Goal: Transaction & Acquisition: Purchase product/service

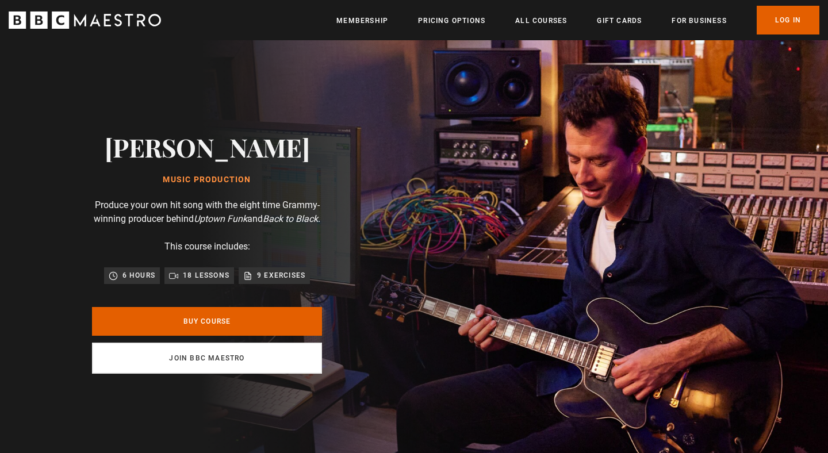
click at [193, 373] on link "Join BBC Maestro" at bounding box center [207, 358] width 230 height 31
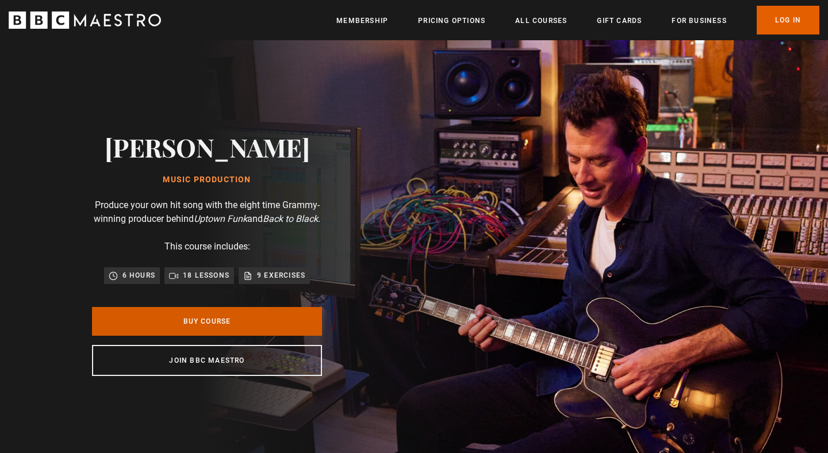
click at [239, 328] on link "Buy Course" at bounding box center [207, 321] width 230 height 29
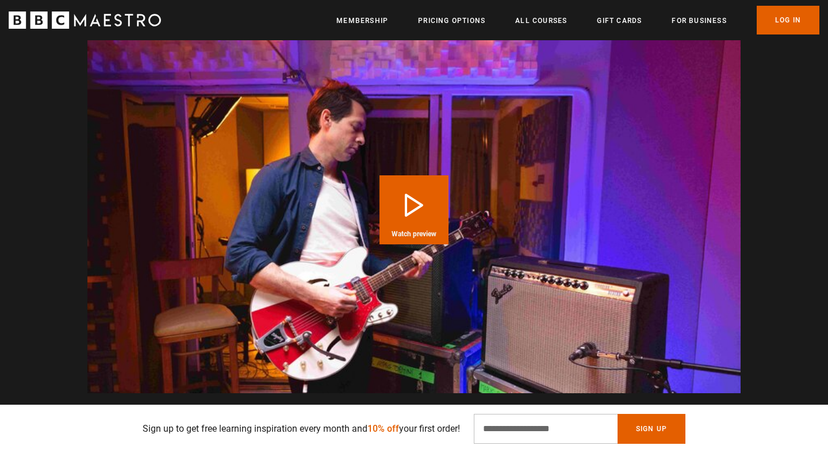
scroll to position [1132, 0]
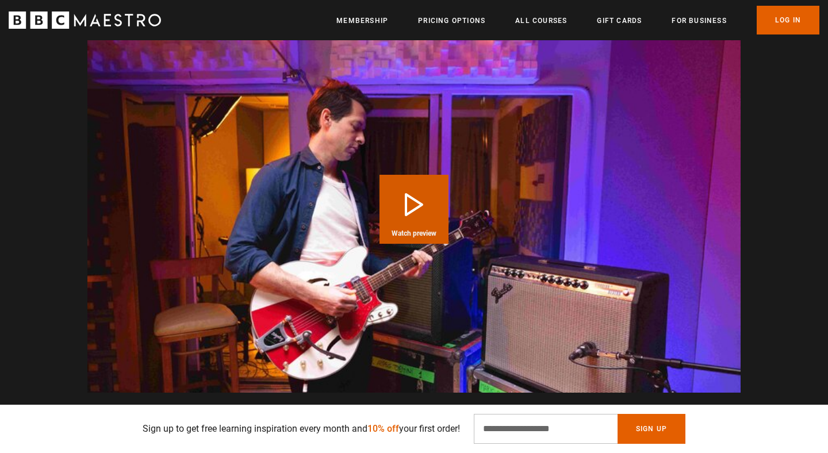
click at [395, 218] on button "Play Course overview for Music Production with [PERSON_NAME] Watch preview" at bounding box center [413, 209] width 69 height 69
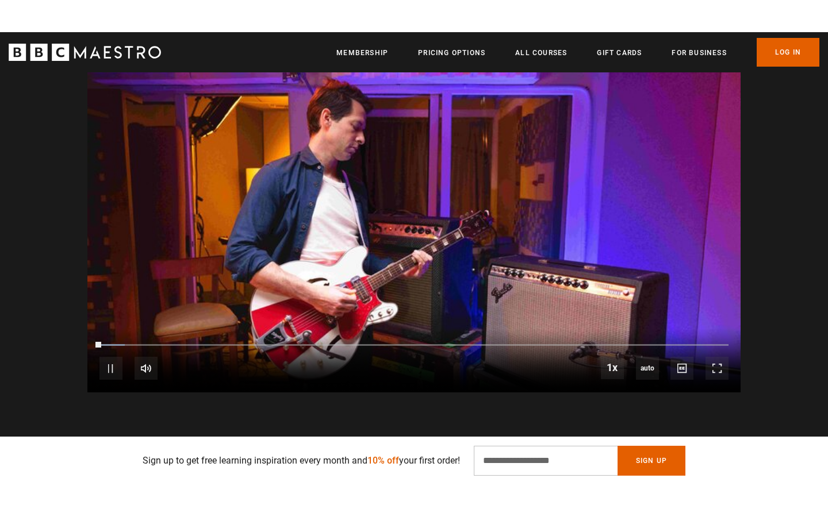
scroll to position [1166, 0]
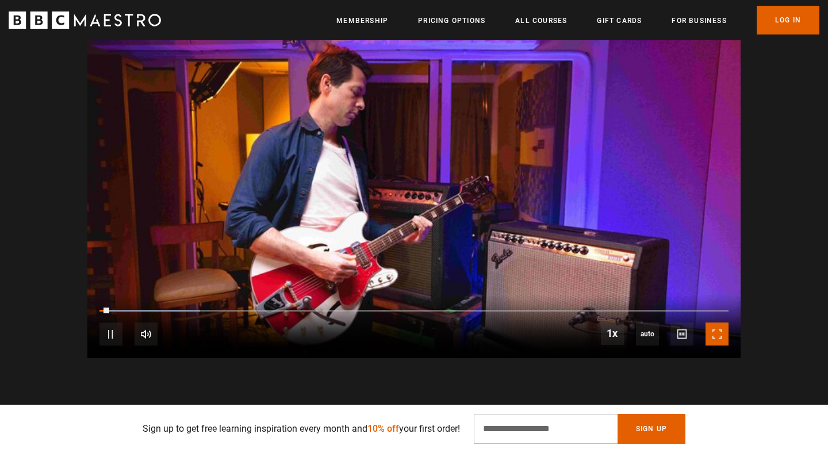
click at [721, 345] on span "Video Player" at bounding box center [716, 334] width 23 height 23
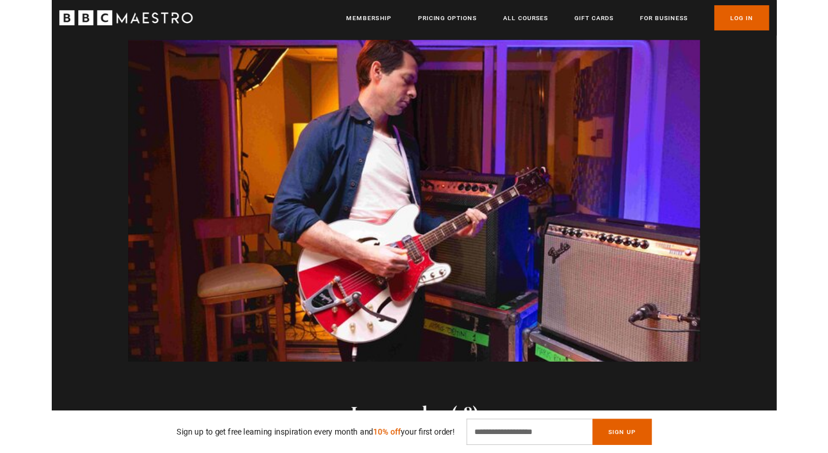
scroll to position [0, 1958]
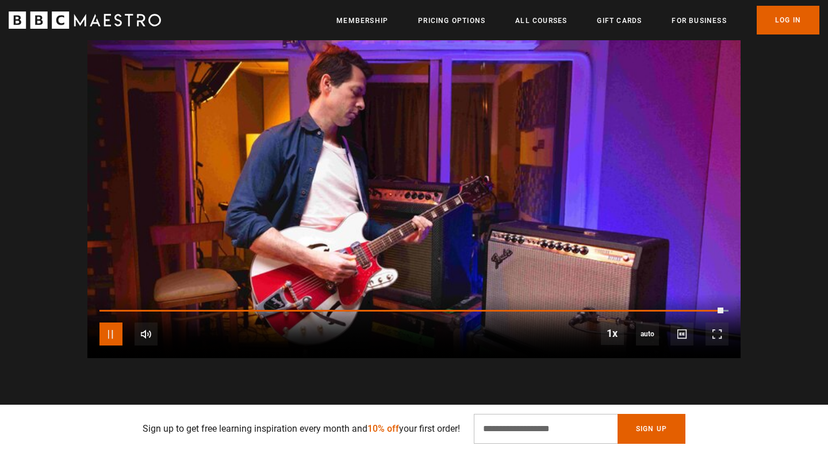
click at [106, 345] on span "Video Player" at bounding box center [110, 334] width 23 height 23
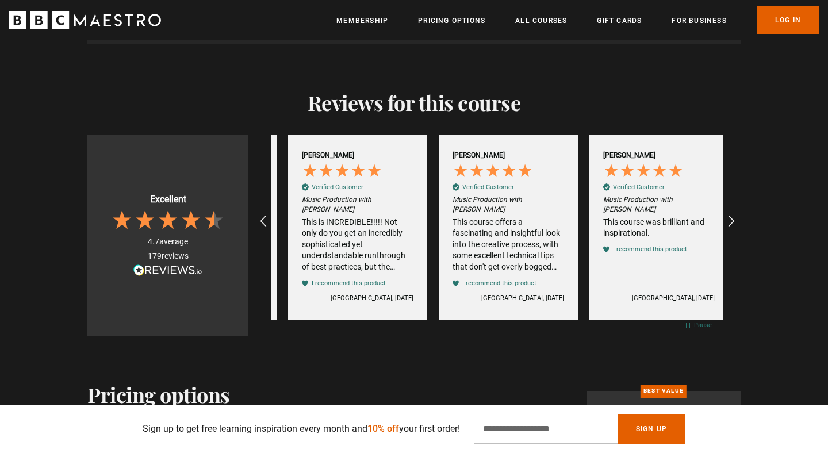
scroll to position [0, 2410]
